Goal: Information Seeking & Learning: Understand process/instructions

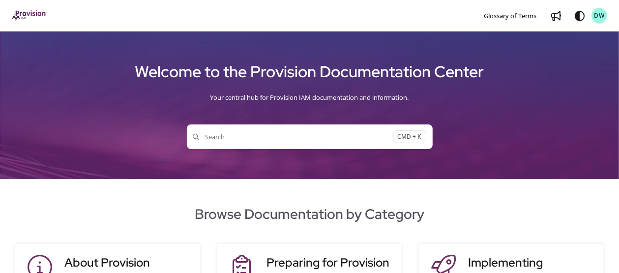
click at [234, 136] on span "Search" at bounding box center [293, 137] width 200 height 10
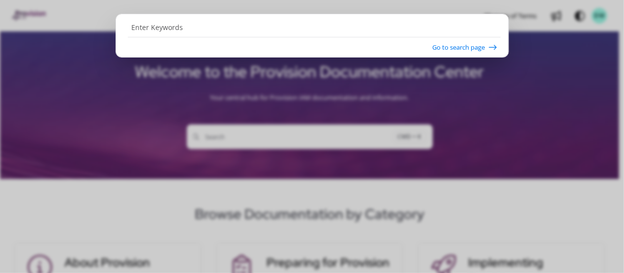
type input "S"
type input "Active Directory Service Account"
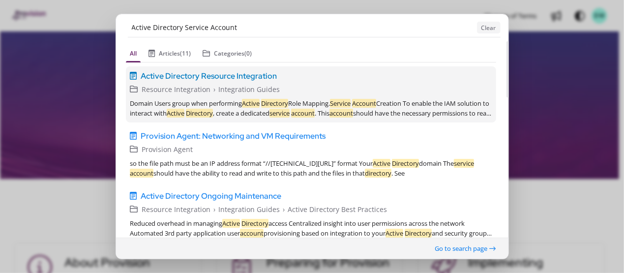
click at [232, 81] on span "Active Directory Resource Integration" at bounding box center [209, 76] width 136 height 12
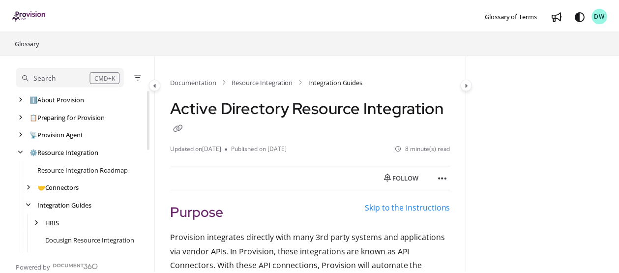
scroll to position [71, 0]
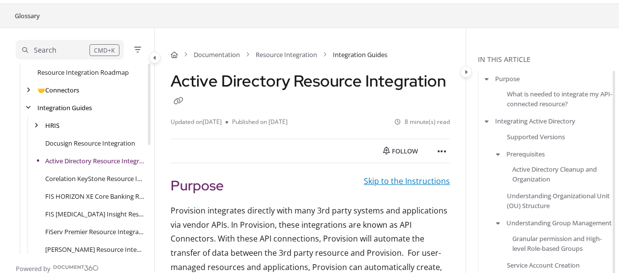
click at [414, 181] on link "Skip to the Instructions" at bounding box center [407, 181] width 86 height 11
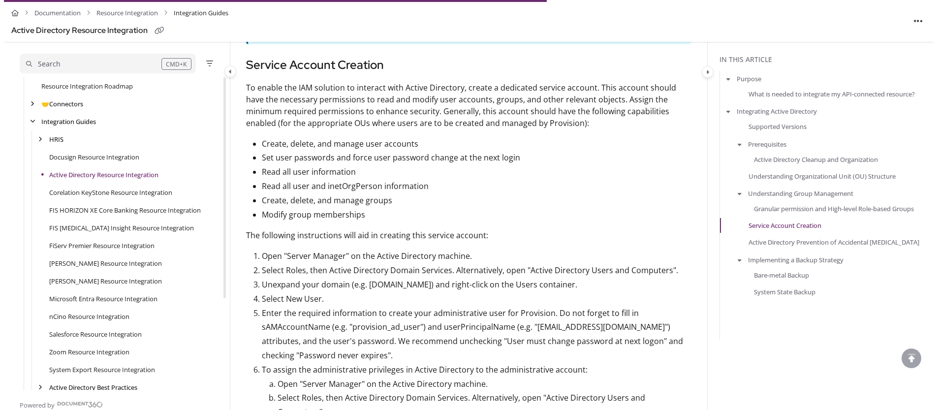
scroll to position [1507, 0]
click at [62, 63] on div "Search" at bounding box center [89, 64] width 135 height 11
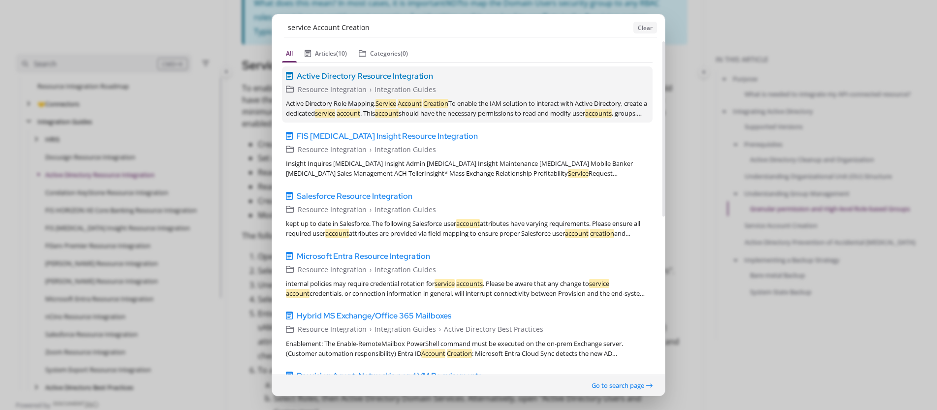
type input "service Account Creation"
click at [380, 76] on span "Active Directory Resource Integration" at bounding box center [365, 76] width 136 height 12
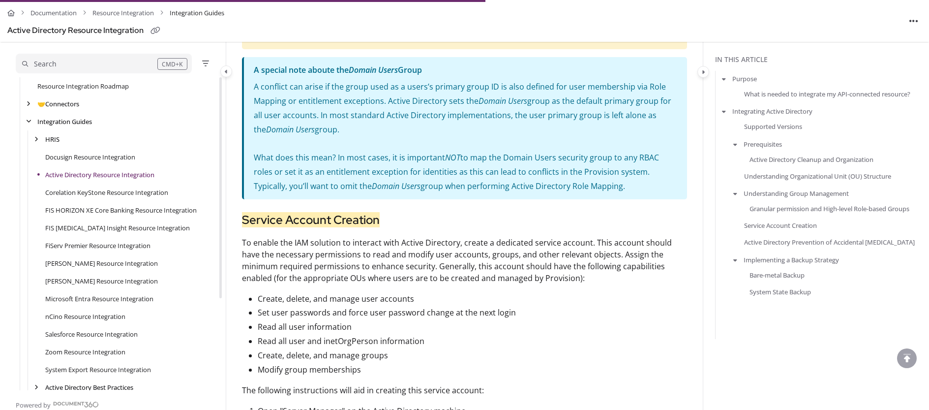
scroll to position [1353, 0]
